Goal: Task Accomplishment & Management: Manage account settings

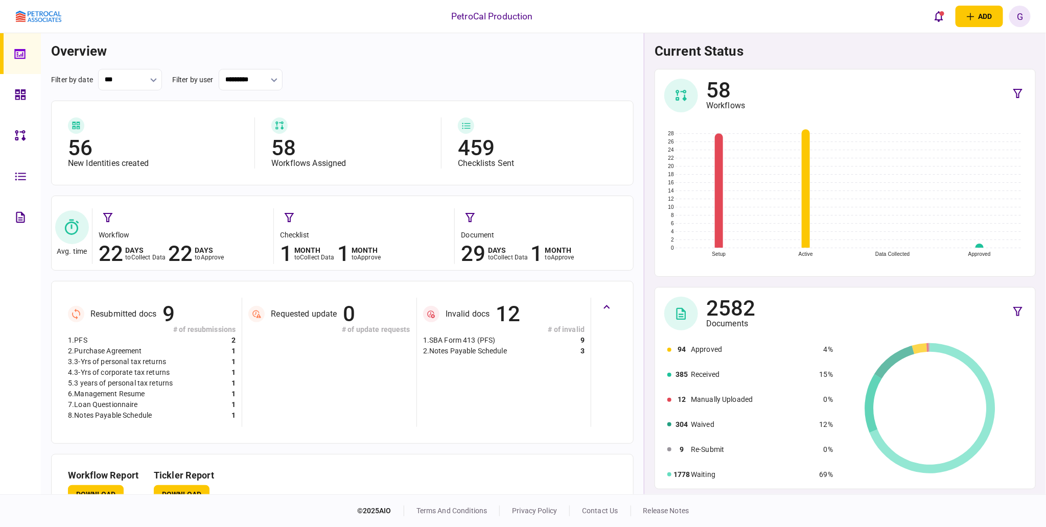
click at [13, 90] on link at bounding box center [20, 94] width 41 height 41
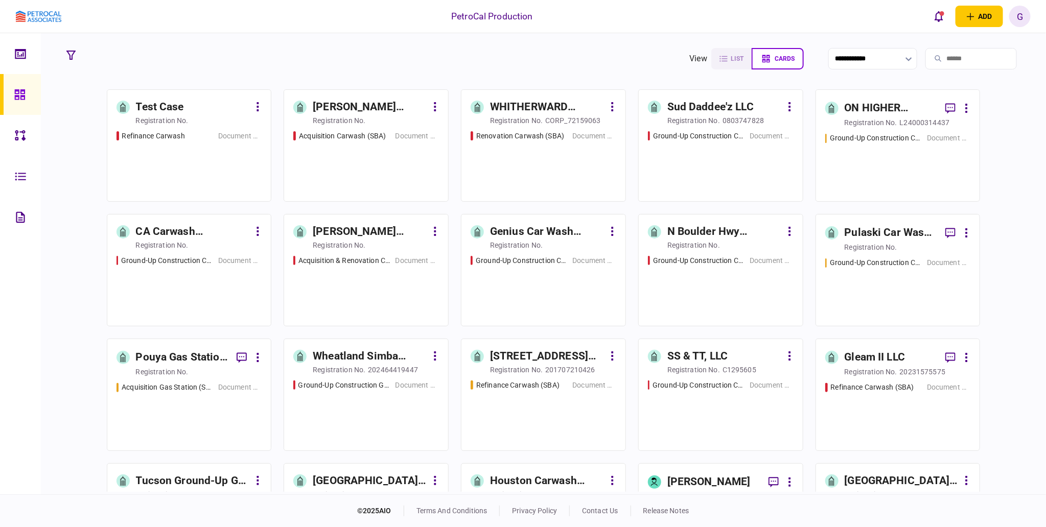
click at [711, 103] on div "Sud Daddee'z LLC" at bounding box center [710, 107] width 86 height 16
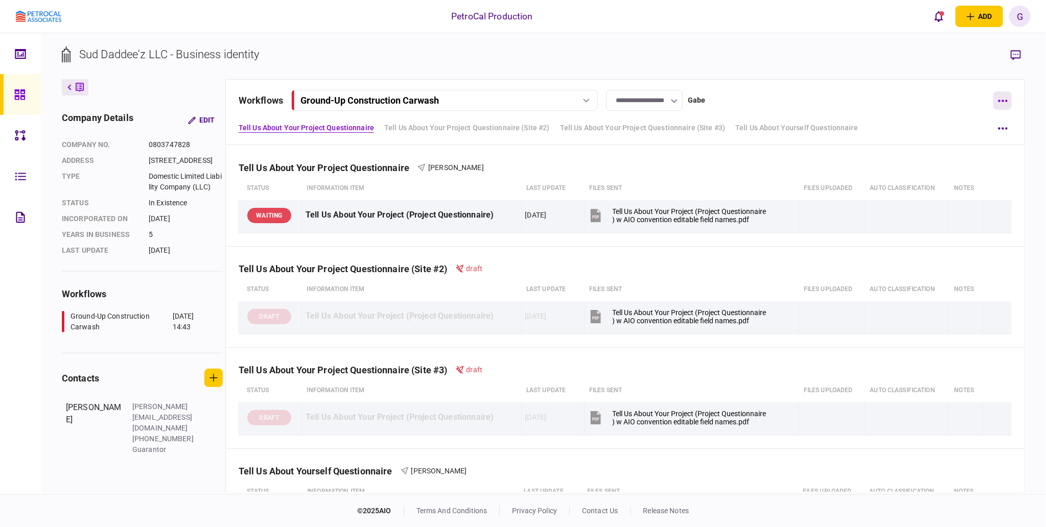
click at [1005, 98] on button "button" at bounding box center [1002, 100] width 18 height 18
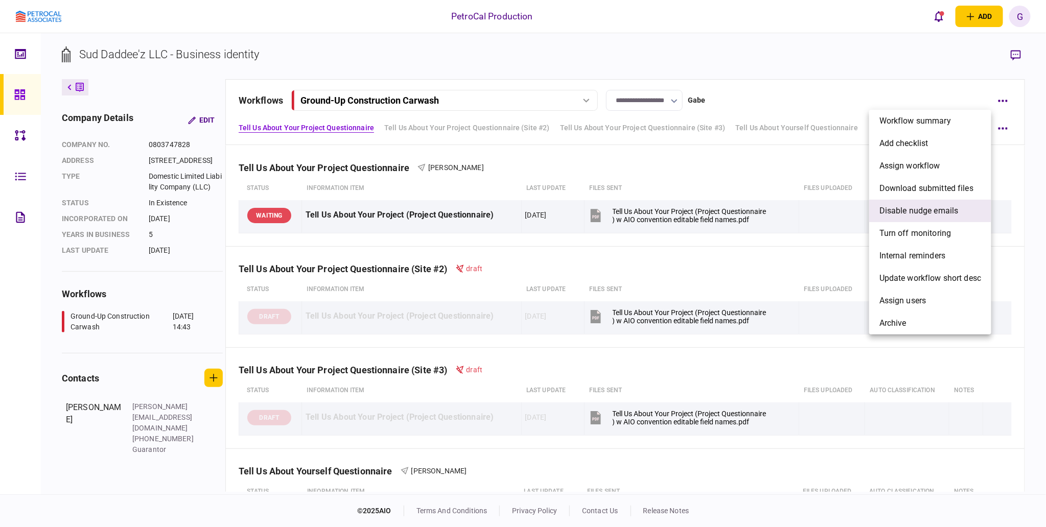
click at [936, 211] on span "Disable nudge emails" at bounding box center [918, 211] width 79 height 12
